Goal: Find specific page/section: Find specific page/section

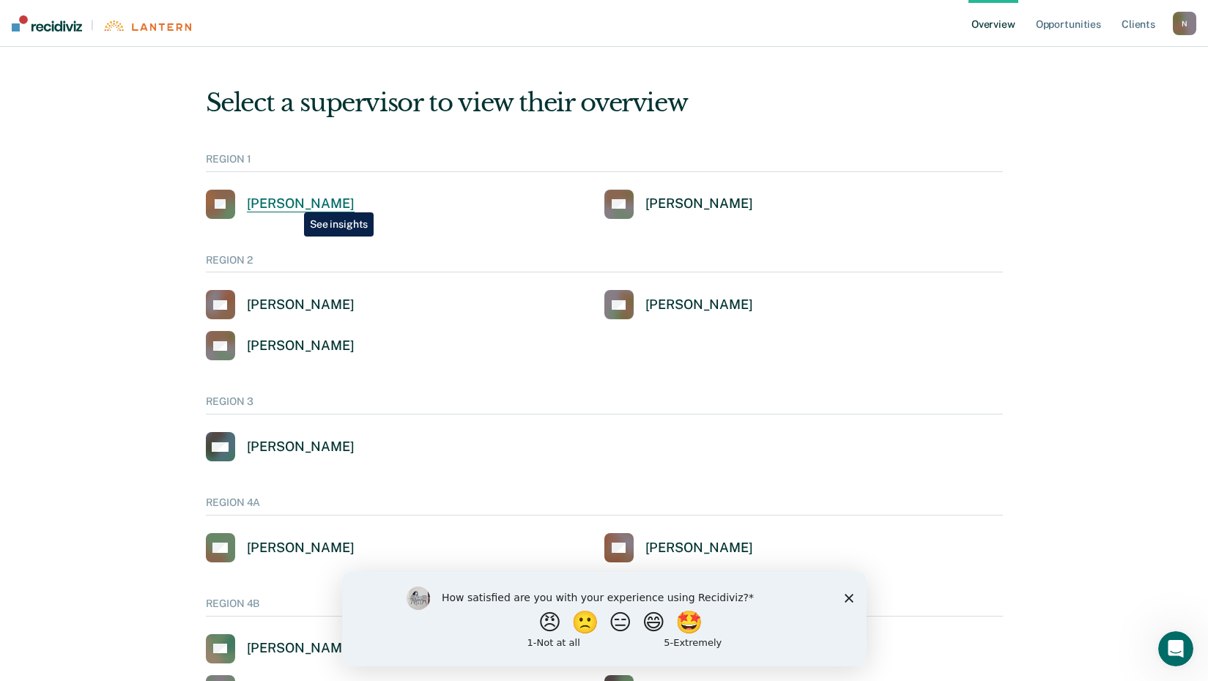
click at [293, 201] on div "[PERSON_NAME]" at bounding box center [301, 204] width 108 height 17
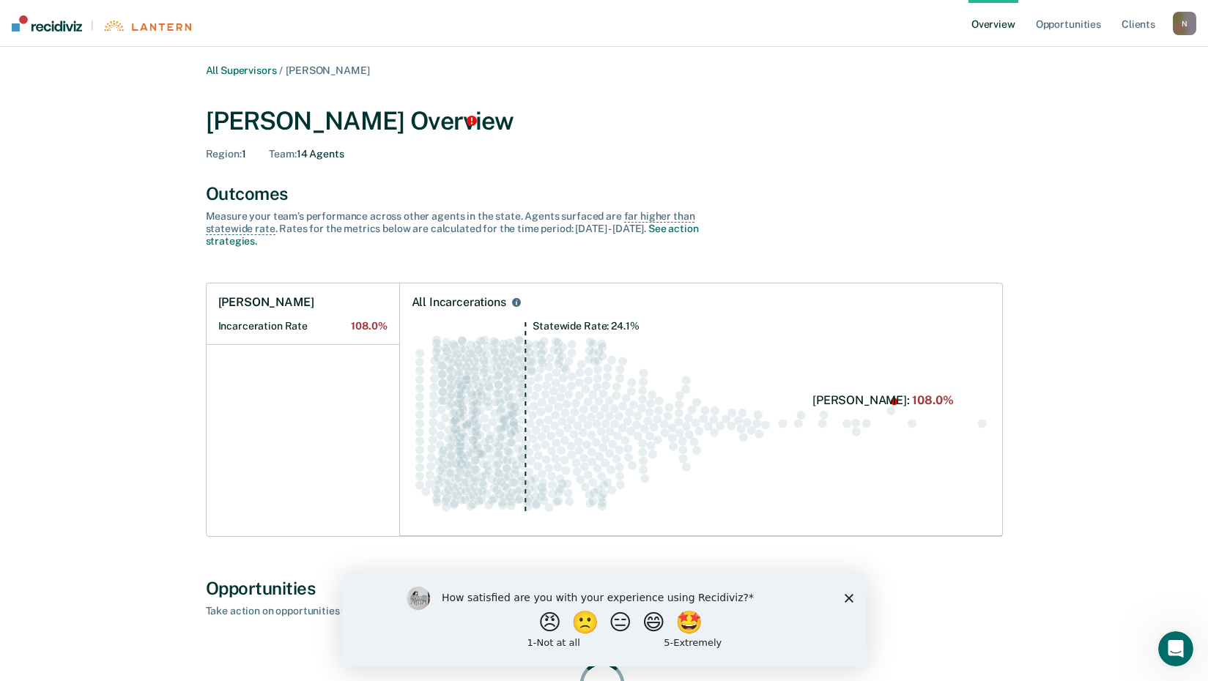
scroll to position [73, 0]
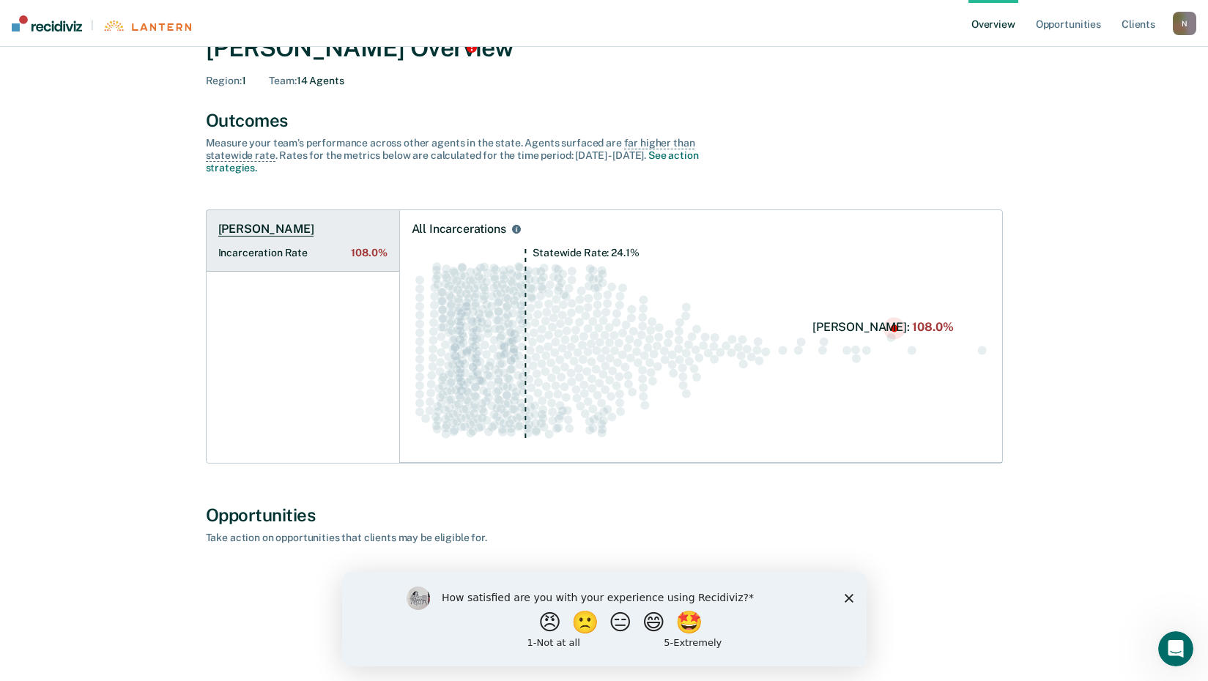
click at [269, 232] on h1 "[PERSON_NAME]" at bounding box center [266, 229] width 96 height 15
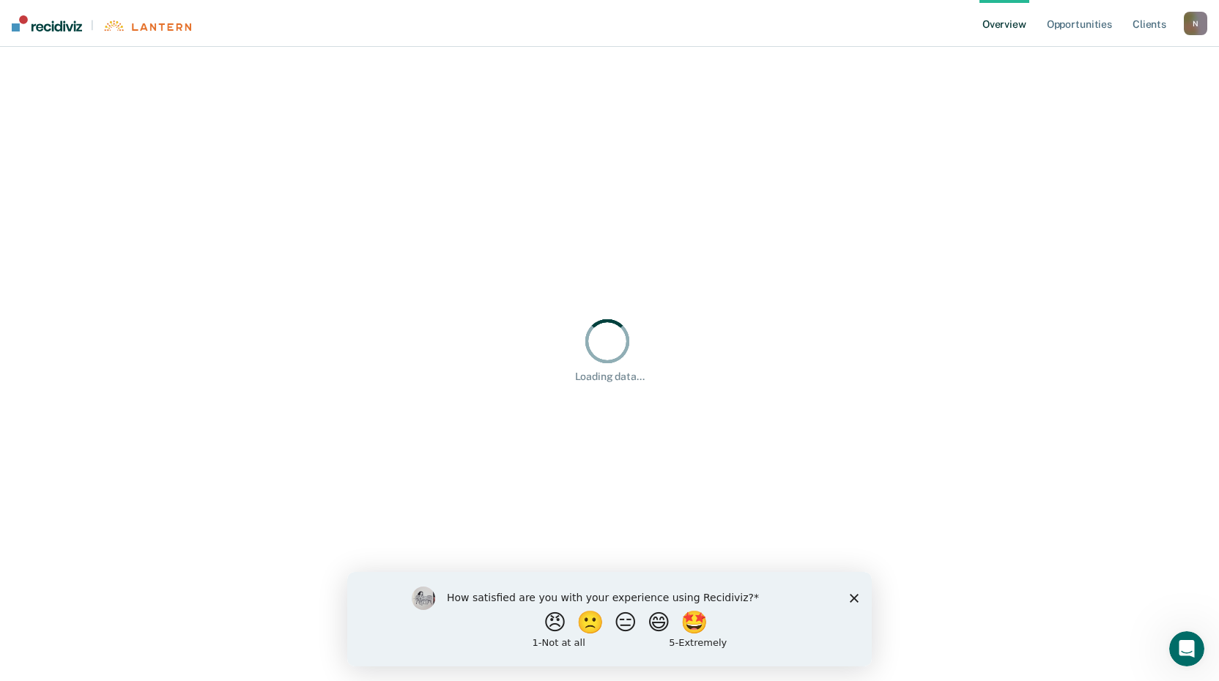
click at [853, 596] on polygon "Close survey" at bounding box center [854, 597] width 9 height 9
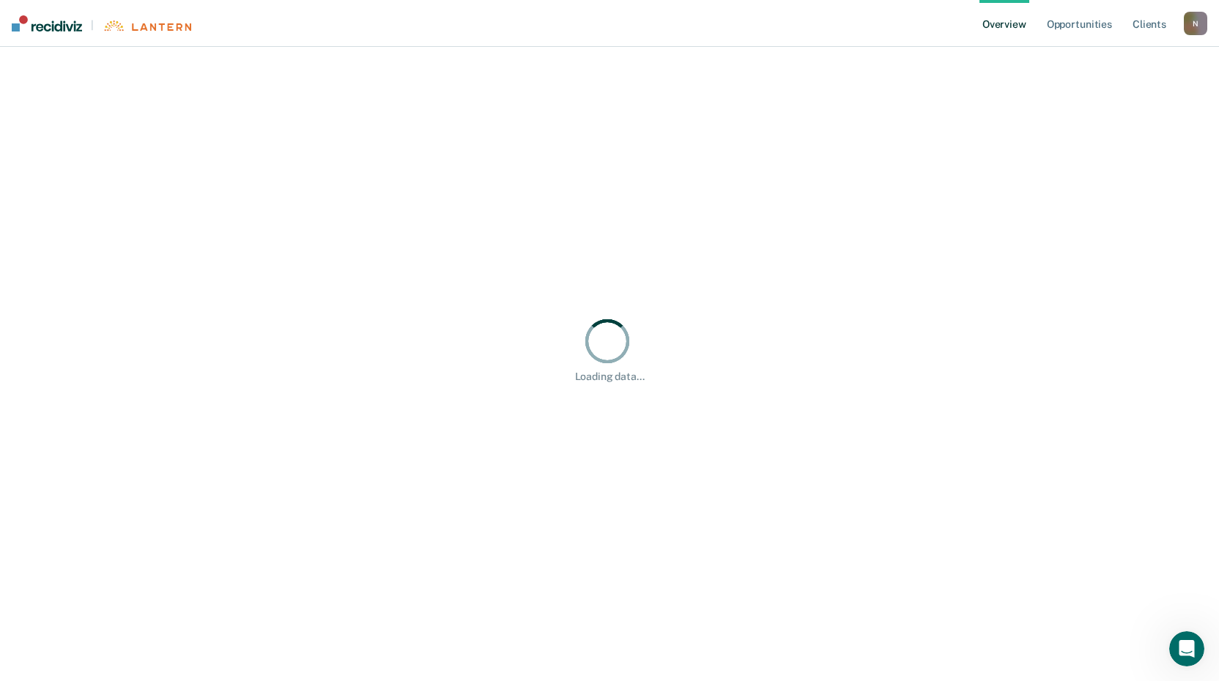
click at [549, 213] on div "Loading data..." at bounding box center [610, 349] width 1184 height 570
click at [1073, 26] on link "Opportunities" at bounding box center [1079, 23] width 71 height 47
